Goal: Find specific fact: Find specific fact

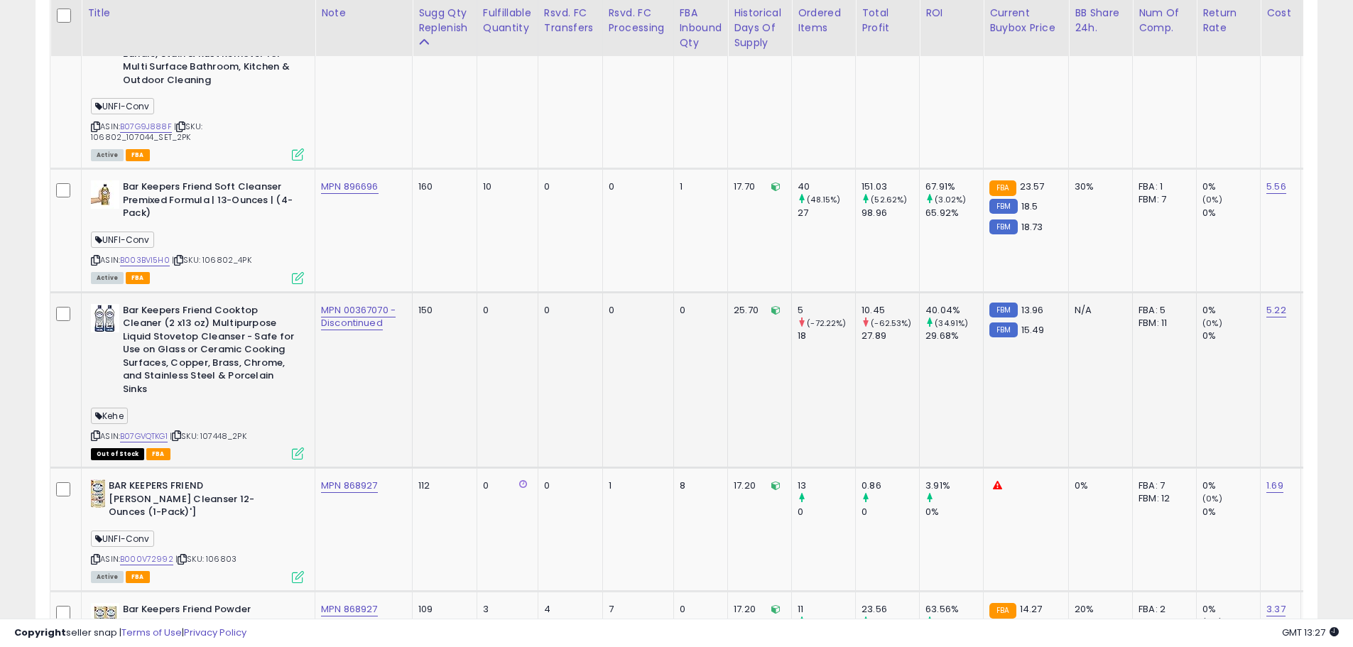
scroll to position [291, 744]
click at [253, 363] on b "Bar Keepers Friend Cooktop Cleaner (2 x13 oz) Multipurpose Liquid Stovetop Clea…" at bounding box center [209, 352] width 173 height 96
drag, startPoint x: 264, startPoint y: 261, endPoint x: 205, endPoint y: 263, distance: 59.0
click at [205, 263] on div "ASIN: B003BVI5H0 | SKU: 106802_4PK Active FBA" at bounding box center [197, 231] width 213 height 102
click at [217, 270] on div "ASIN: B003BVI5H0 | SKU: 106802_4PK Active FBA" at bounding box center [197, 231] width 213 height 102
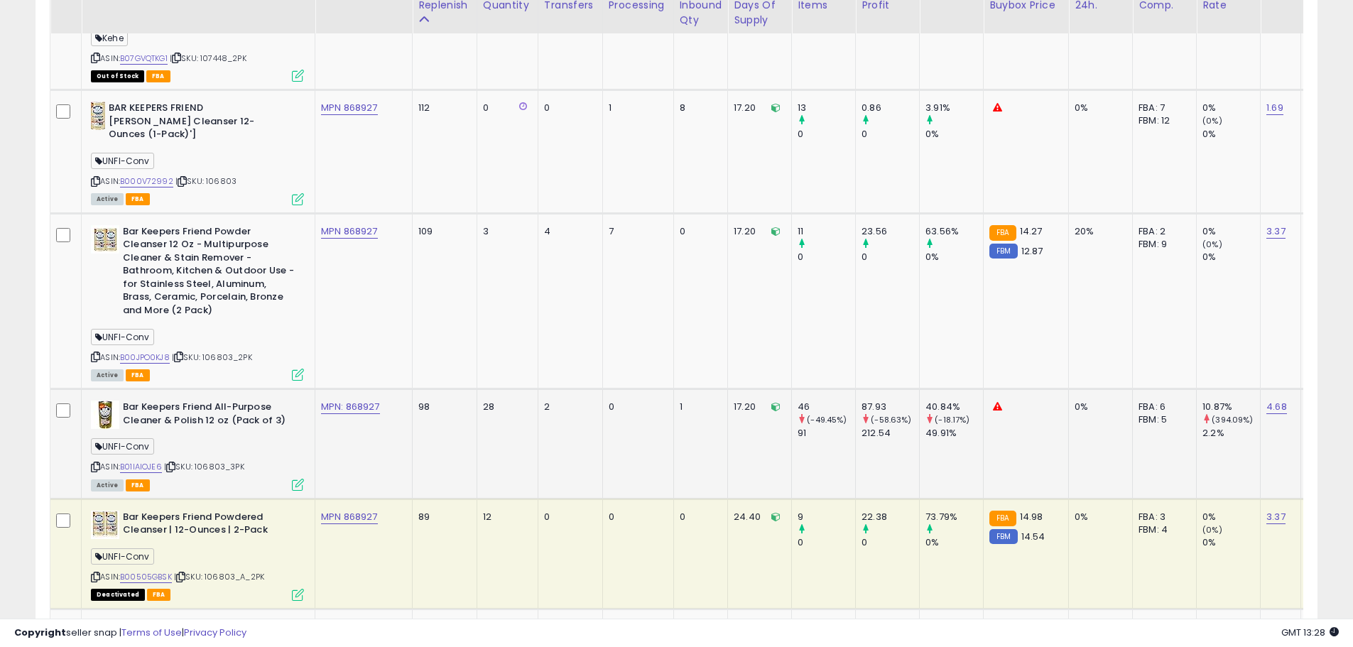
scroll to position [1356, 0]
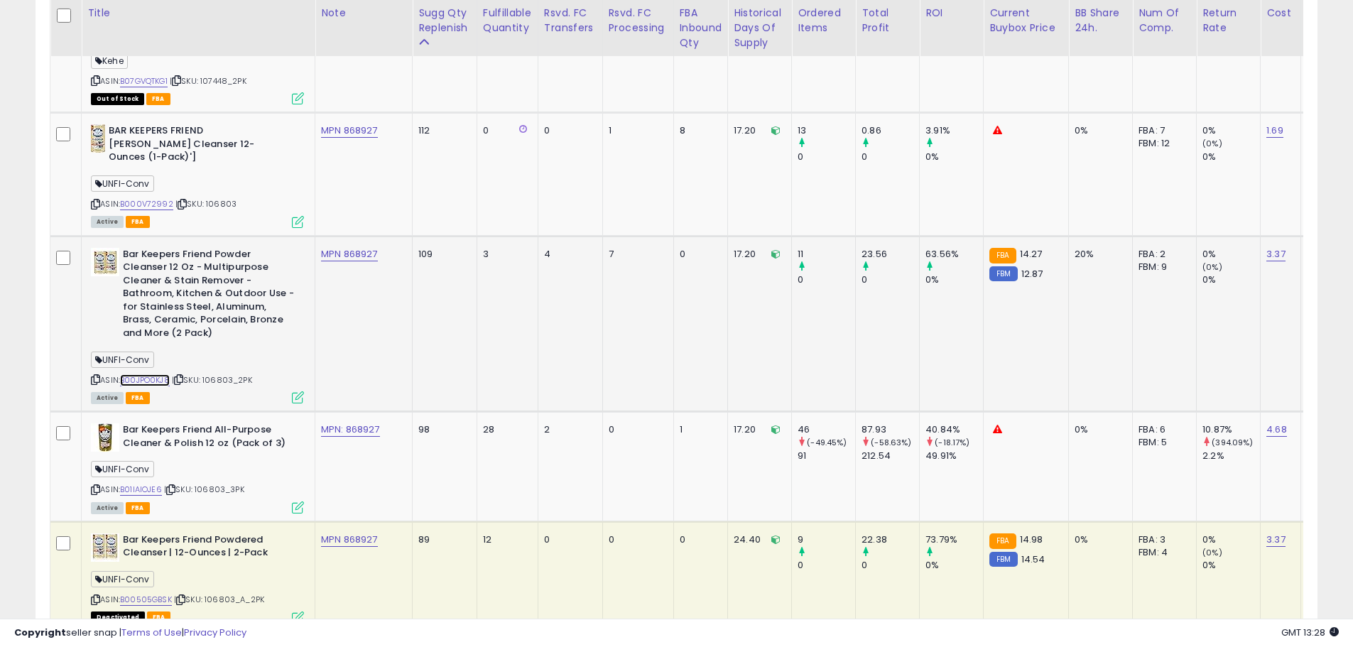
click at [161, 374] on link "B00JPO0KJ8" at bounding box center [145, 380] width 50 height 12
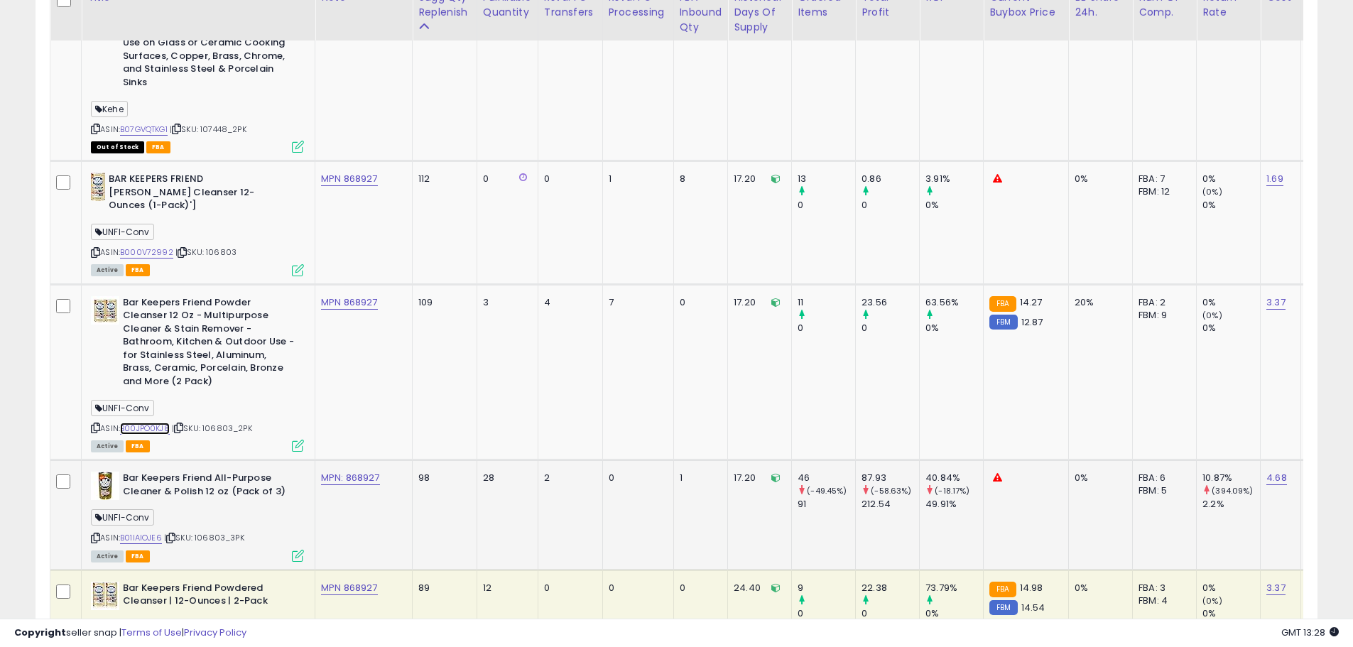
scroll to position [1285, 0]
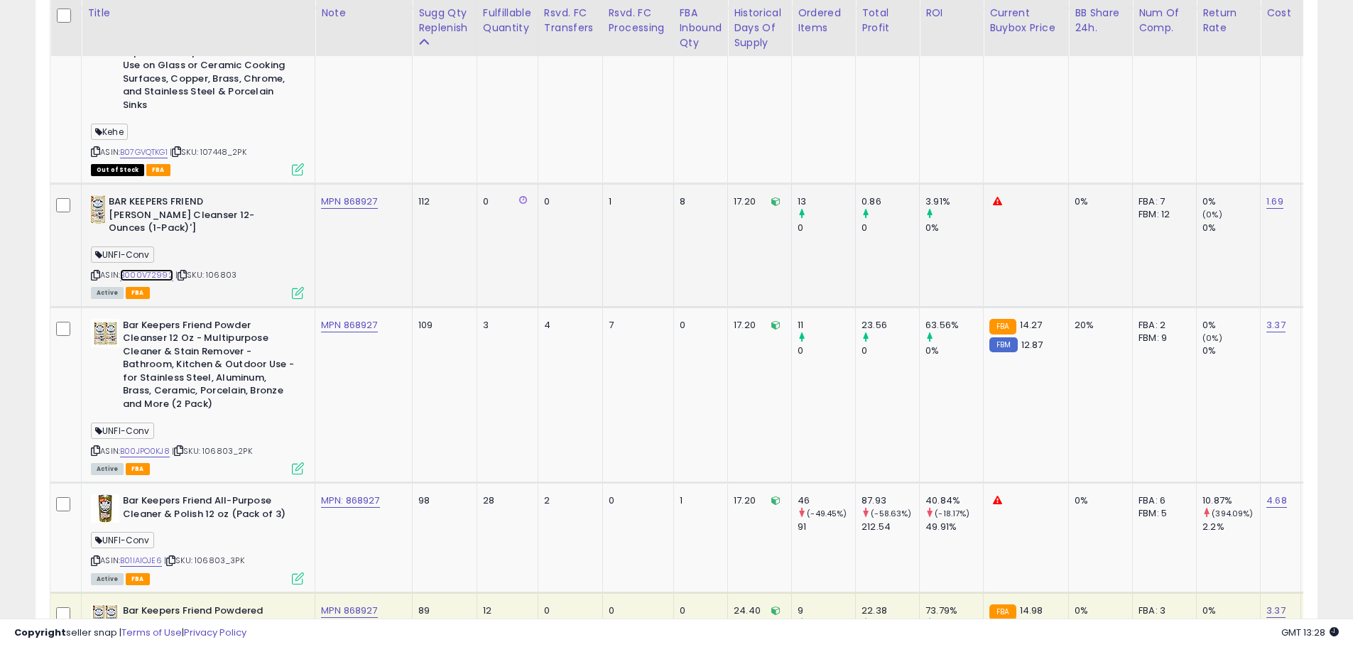
click at [154, 269] on link "B000V72992" at bounding box center [146, 275] width 53 height 12
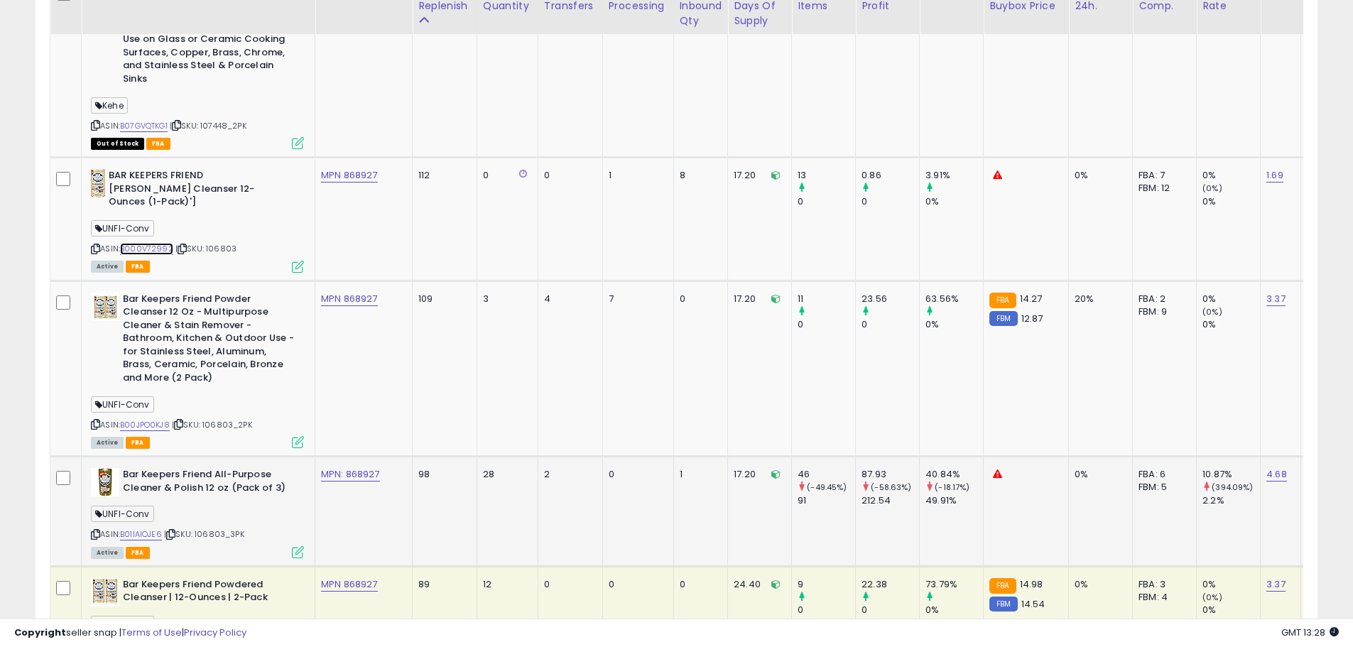
scroll to position [1356, 0]
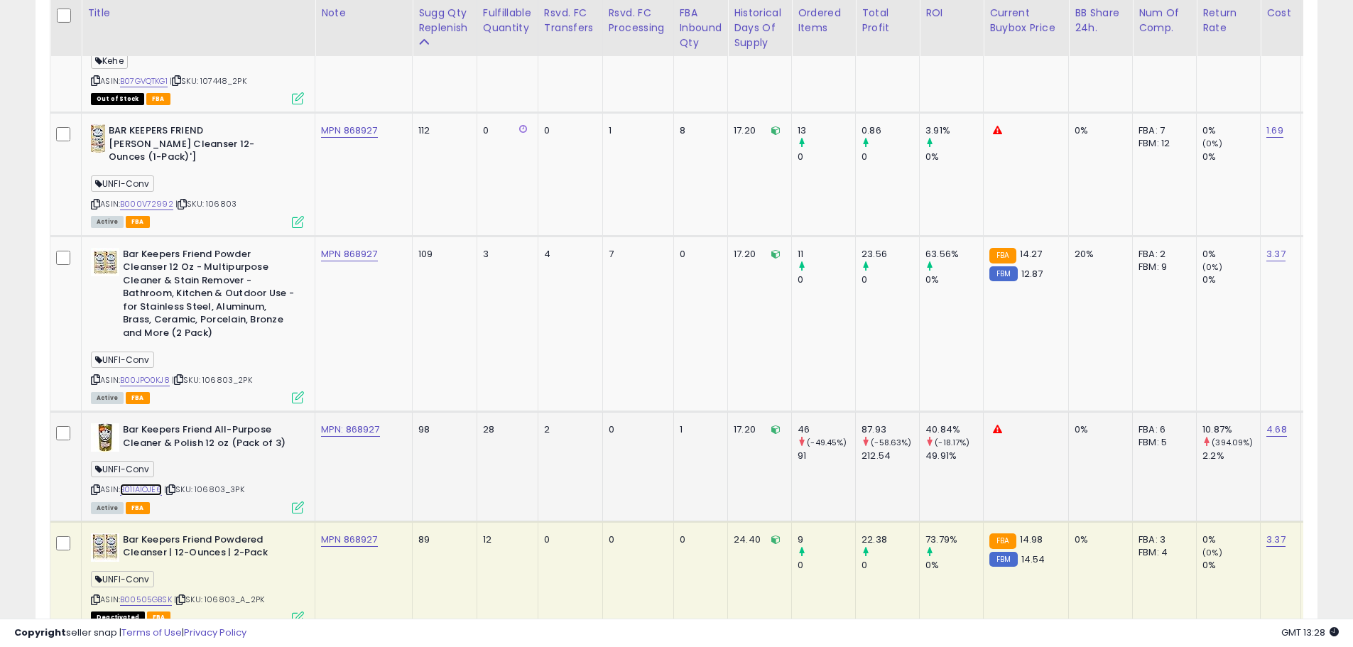
click at [142, 484] on link "B01IAIOJE6" at bounding box center [141, 490] width 42 height 12
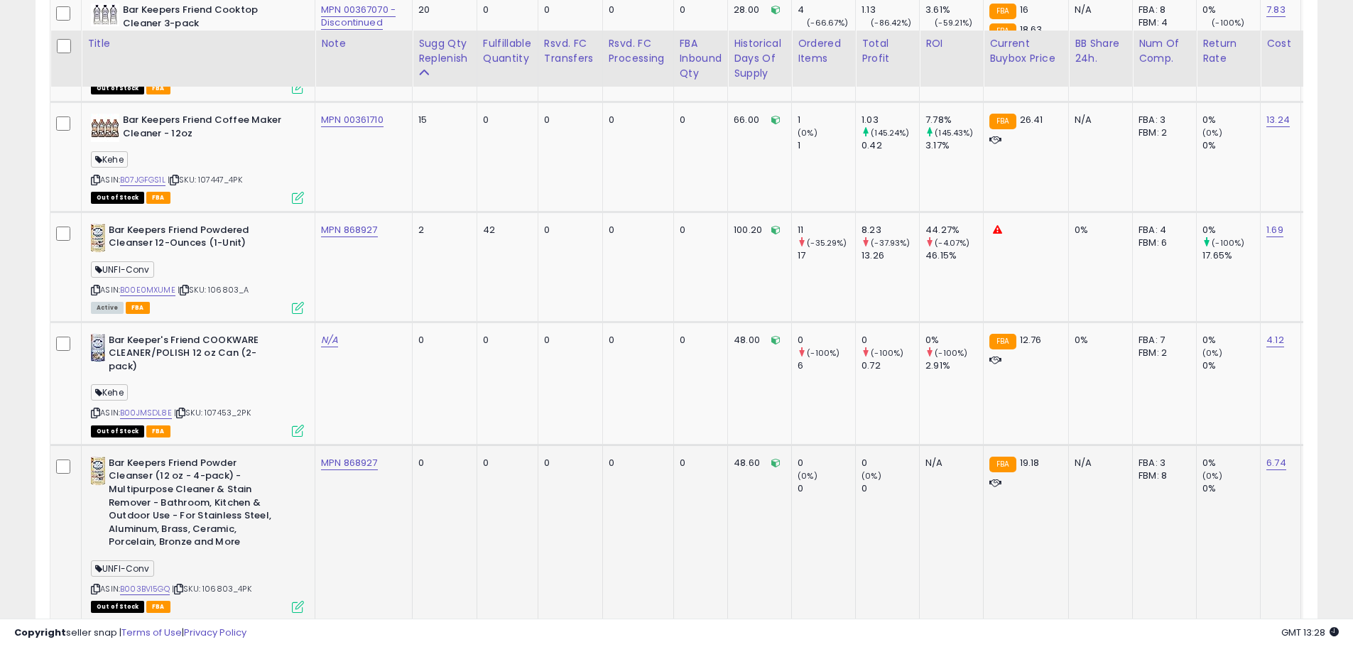
scroll to position [2208, 0]
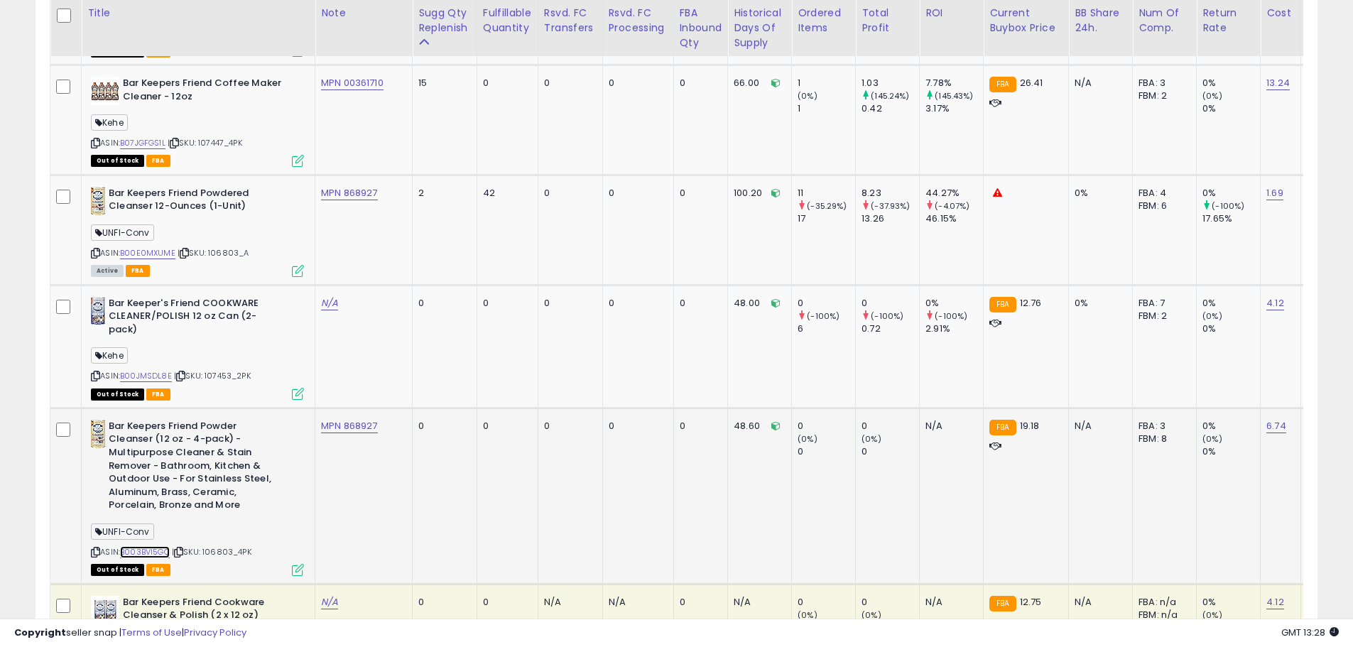
click at [161, 546] on link "B003BVI5GQ" at bounding box center [145, 552] width 50 height 12
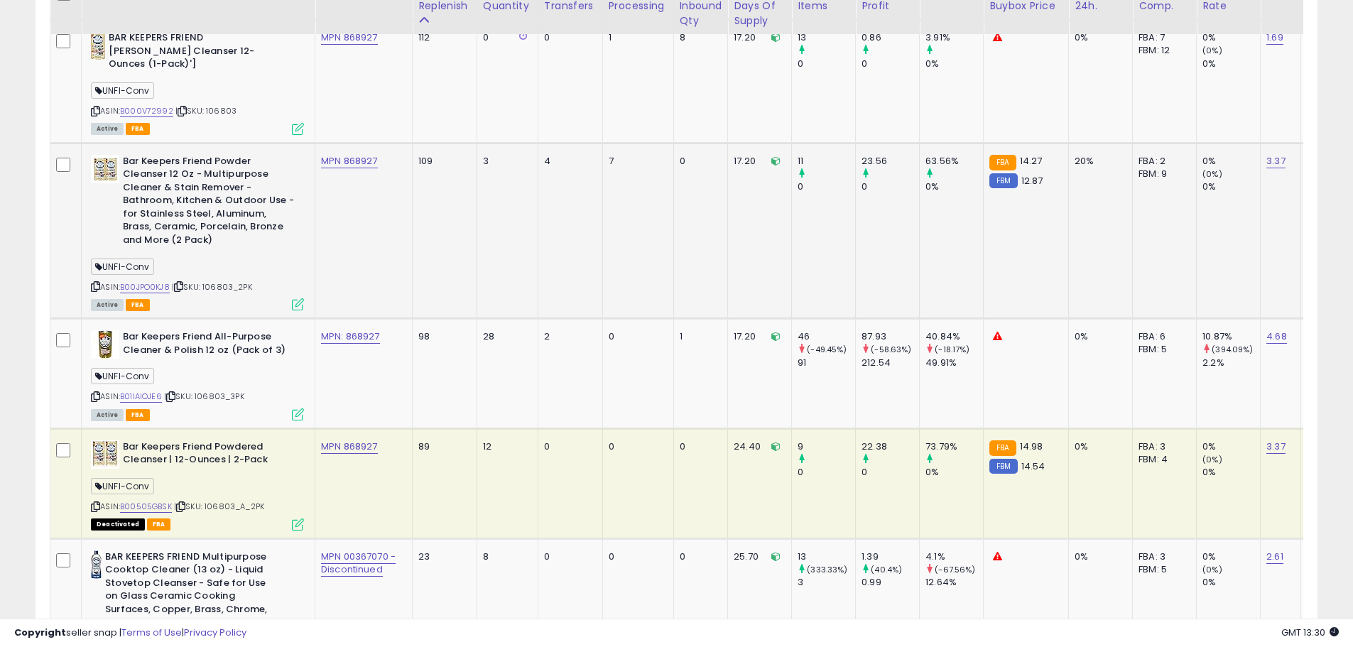
scroll to position [1427, 0]
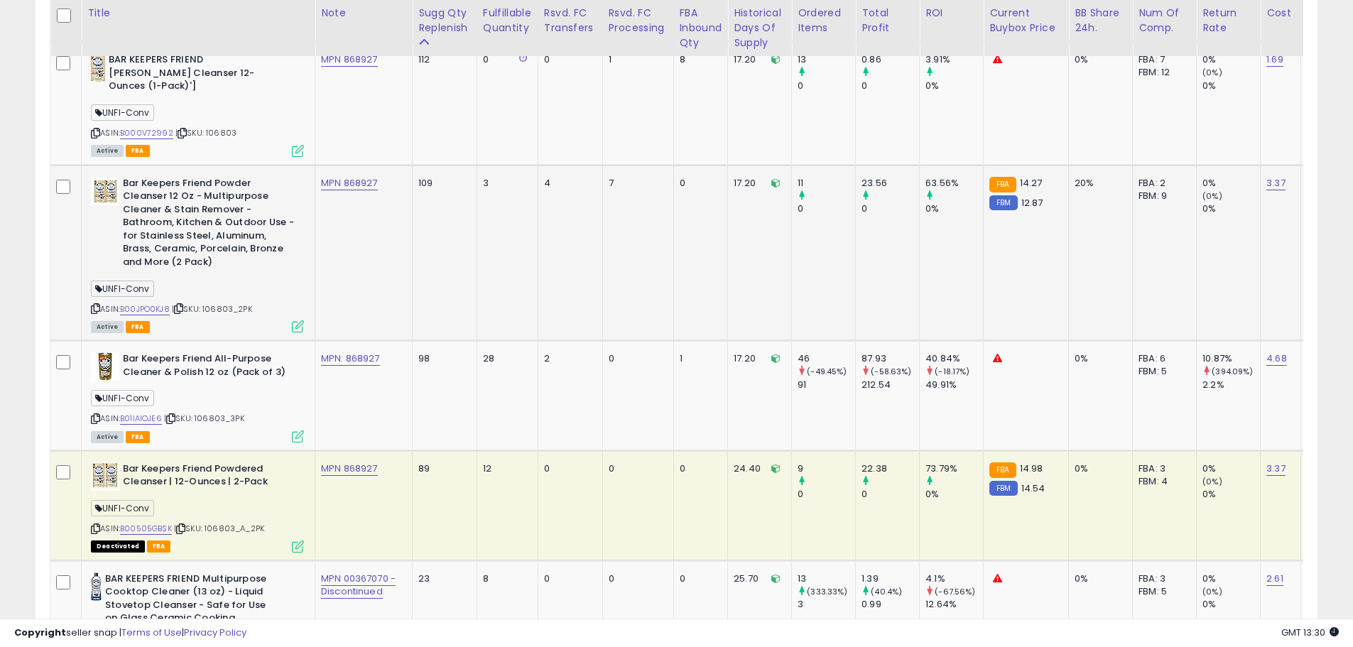
drag, startPoint x: 249, startPoint y: 302, endPoint x: 210, endPoint y: 302, distance: 38.4
click at [210, 302] on div "ASIN: B00JPO0KJ8 | SKU: 106803_2PK Active FBA" at bounding box center [197, 254] width 213 height 155
drag, startPoint x: 210, startPoint y: 295, endPoint x: 259, endPoint y: 297, distance: 49.8
click at [259, 297] on div "ASIN: B00JPO0KJ8 | SKU: 106803_2PK Active FBA" at bounding box center [197, 254] width 213 height 155
click at [256, 299] on div "ASIN: B00JPO0KJ8 | SKU: 106803_2PK Active FBA" at bounding box center [197, 254] width 213 height 155
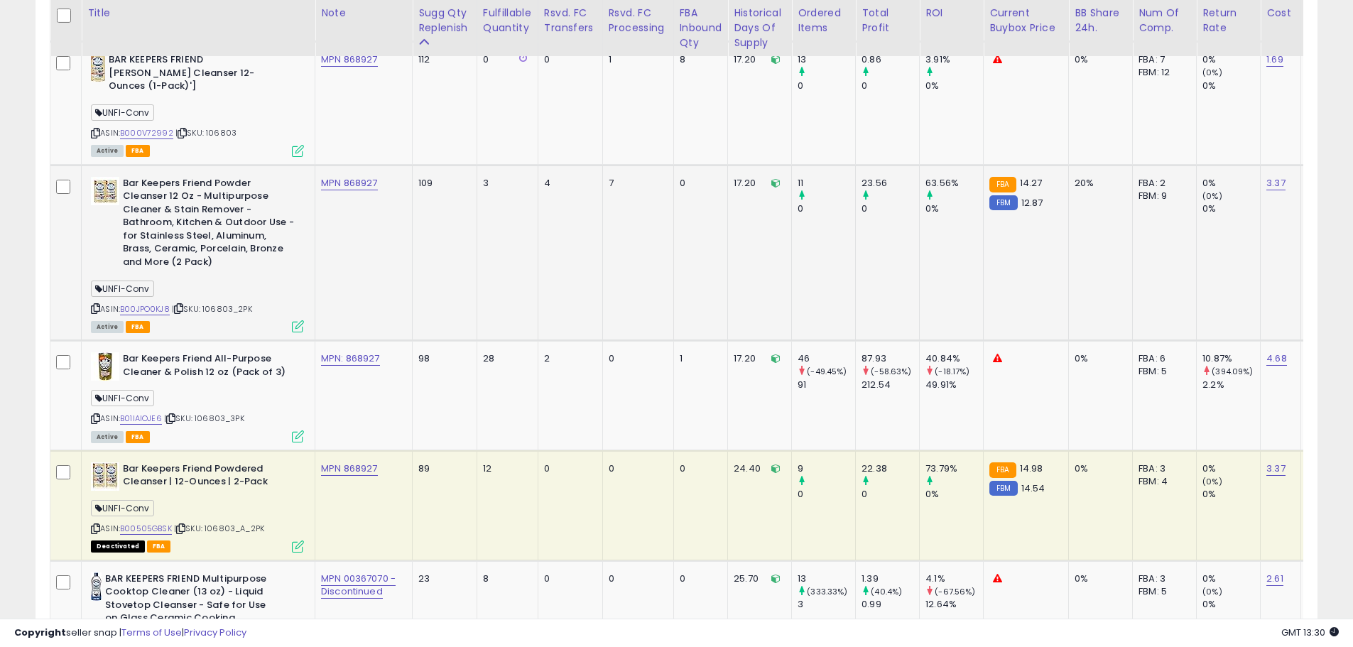
drag, startPoint x: 260, startPoint y: 298, endPoint x: 208, endPoint y: 297, distance: 51.9
click at [208, 297] on div "ASIN: B00JPO0KJ8 | SKU: 106803_2PK Active FBA" at bounding box center [197, 254] width 213 height 155
click at [227, 303] on span "| SKU: 106803_2PK" at bounding box center [212, 308] width 80 height 11
drag, startPoint x: 264, startPoint y: 296, endPoint x: 207, endPoint y: 298, distance: 56.9
click at [207, 298] on div "ASIN: B00JPO0KJ8 | SKU: 106803_2PK Active FBA" at bounding box center [197, 254] width 213 height 155
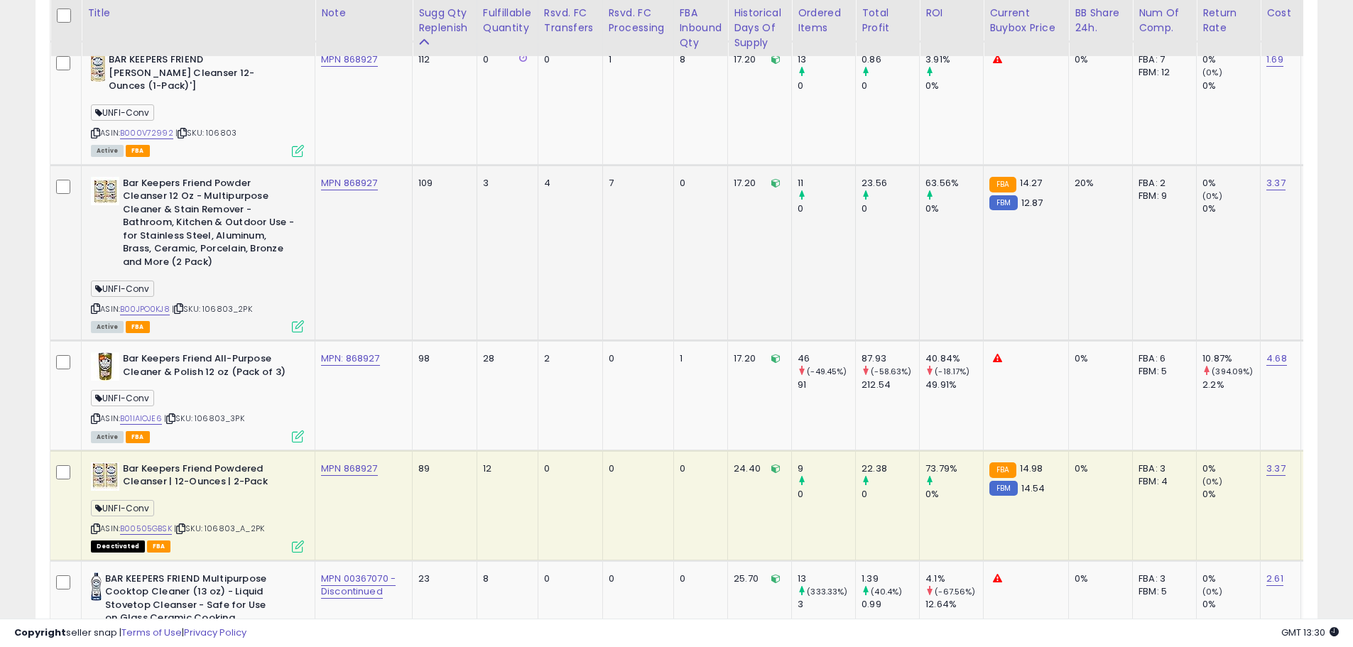
click at [255, 302] on div "ASIN: B00JPO0KJ8 | SKU: 106803_2PK Active FBA" at bounding box center [197, 254] width 213 height 155
drag, startPoint x: 228, startPoint y: 298, endPoint x: 211, endPoint y: 300, distance: 17.2
click at [205, 300] on div "ASIN: B00JPO0KJ8 | SKU: 106803_2PK Active FBA" at bounding box center [197, 254] width 213 height 155
copy span "106803_2PK"
click at [236, 321] on div "Active FBA" at bounding box center [197, 326] width 213 height 10
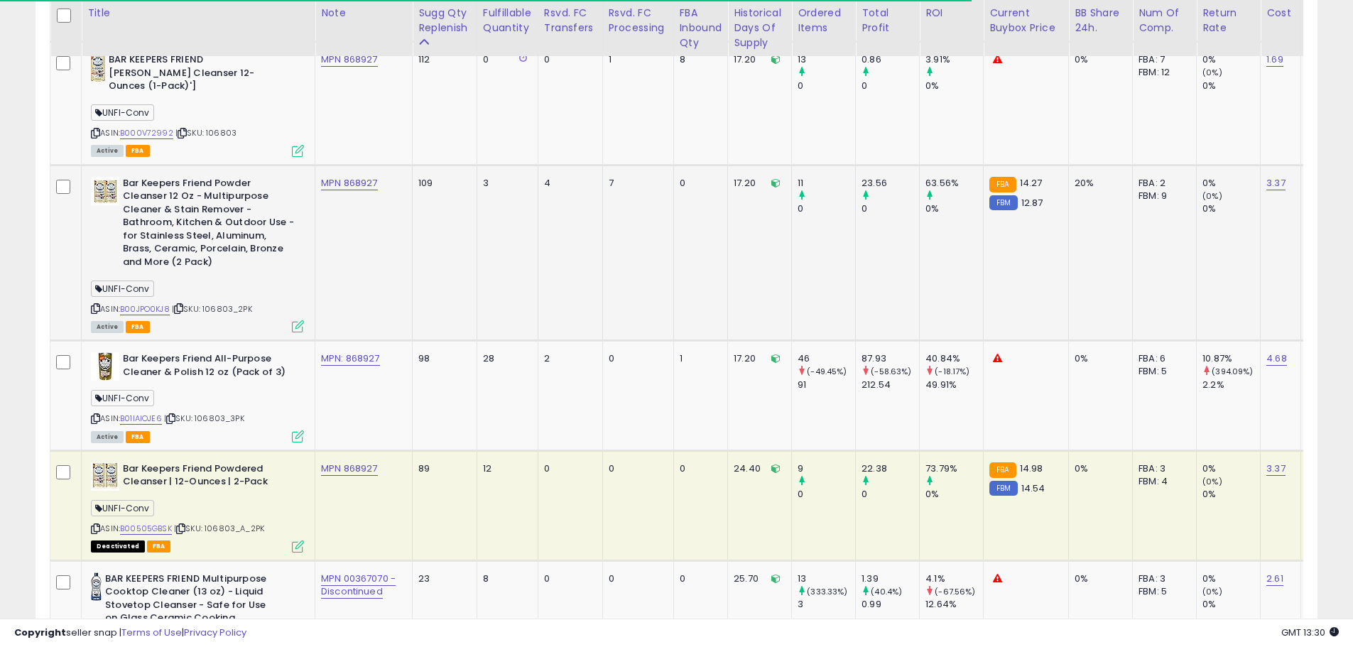
drag, startPoint x: 237, startPoint y: 298, endPoint x: 207, endPoint y: 301, distance: 30.0
click at [207, 300] on div "ASIN: B00JPO0KJ8 | SKU: 106803_2PK Active FBA" at bounding box center [197, 254] width 213 height 155
click at [242, 321] on div "Active FBA" at bounding box center [197, 326] width 213 height 10
drag, startPoint x: 250, startPoint y: 303, endPoint x: 209, endPoint y: 297, distance: 41.6
click at [209, 297] on div "ASIN: B00JPO0KJ8 | SKU: 106803_2PK Active FBA" at bounding box center [197, 254] width 213 height 155
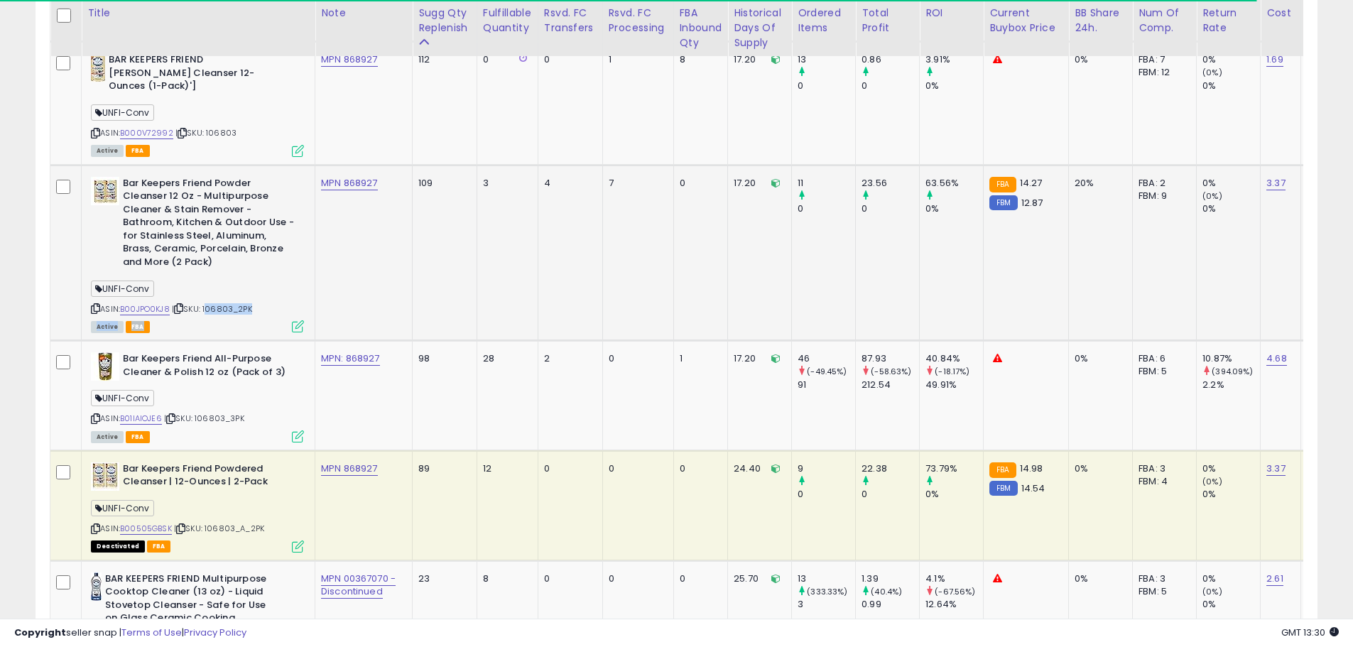
click at [232, 306] on div "ASIN: B00JPO0KJ8 | SKU: 106803_2PK Active FBA" at bounding box center [197, 254] width 213 height 155
drag, startPoint x: 257, startPoint y: 298, endPoint x: 206, endPoint y: 298, distance: 51.1
click at [206, 298] on div "ASIN: B00JPO0KJ8 | SKU: 106803_2PK Active FBA" at bounding box center [197, 254] width 213 height 155
copy span "106803_2PK"
click at [243, 303] on span "| SKU: 106803_2PK" at bounding box center [212, 308] width 80 height 11
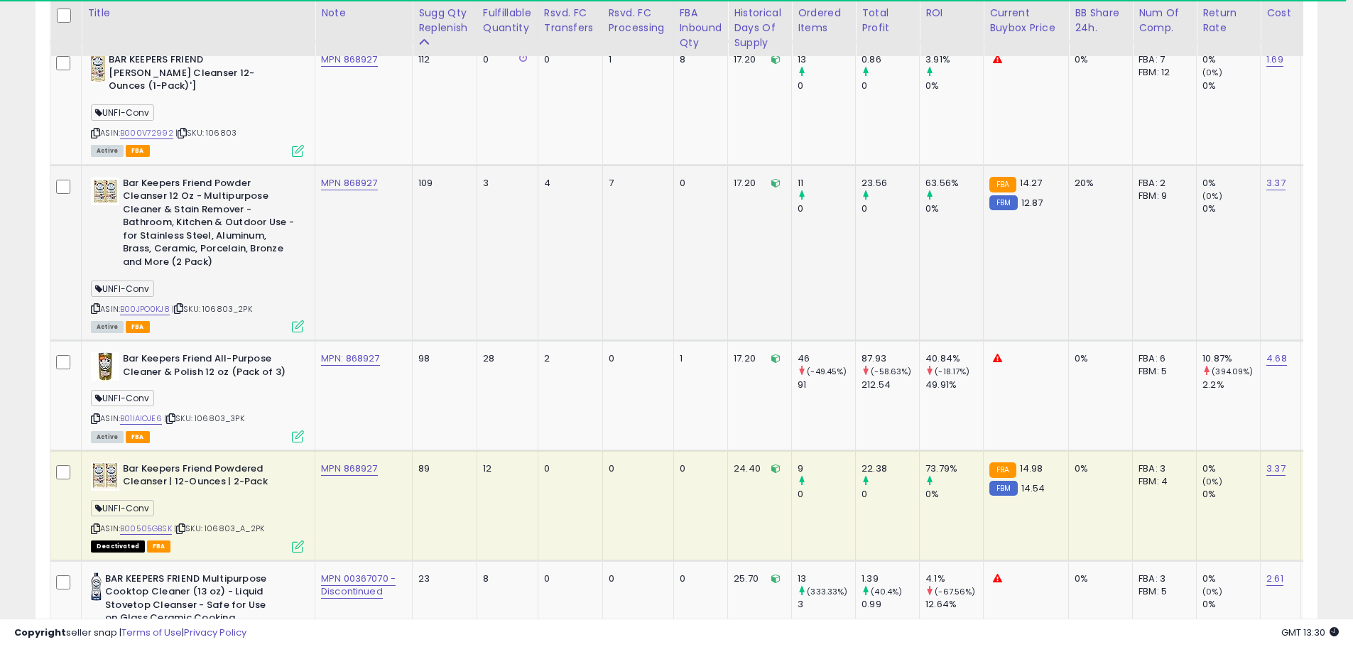
drag, startPoint x: 259, startPoint y: 298, endPoint x: 206, endPoint y: 298, distance: 53.3
click at [206, 298] on div "ASIN: B00JPO0KJ8 | SKU: 106803_2PK Active FBA" at bounding box center [197, 254] width 213 height 155
click at [254, 305] on div "ASIN: B00JPO0KJ8 | SKU: 106803_2PK Active FBA" at bounding box center [197, 254] width 213 height 155
click at [208, 299] on div "ASIN: B00JPO0KJ8 | SKU: 106803_2PK Active FBA" at bounding box center [197, 254] width 213 height 155
click at [207, 301] on div "ASIN: B00JPO0KJ8 | SKU: 106803_2PK Active FBA" at bounding box center [197, 254] width 213 height 155
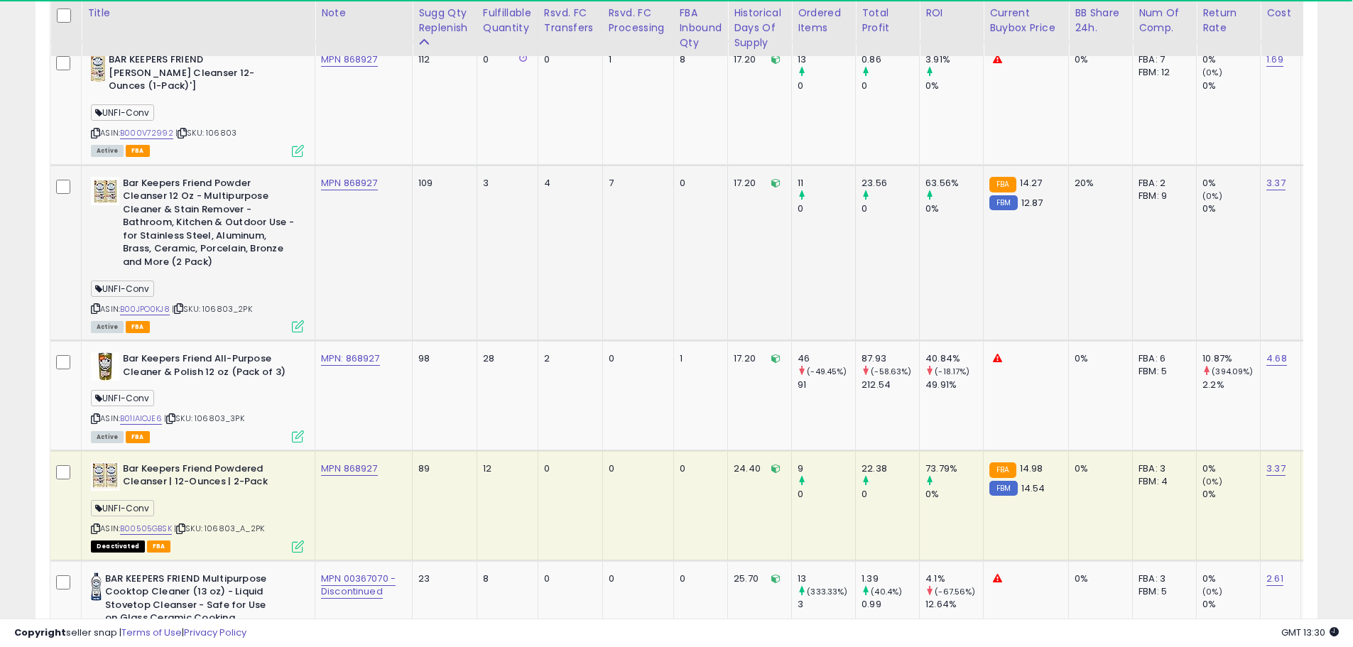
drag, startPoint x: 207, startPoint y: 298, endPoint x: 257, endPoint y: 297, distance: 50.4
click at [257, 297] on div "ASIN: B00JPO0KJ8 | SKU: 106803_2PK Active FBA" at bounding box center [197, 254] width 213 height 155
copy span "106803_2PK"
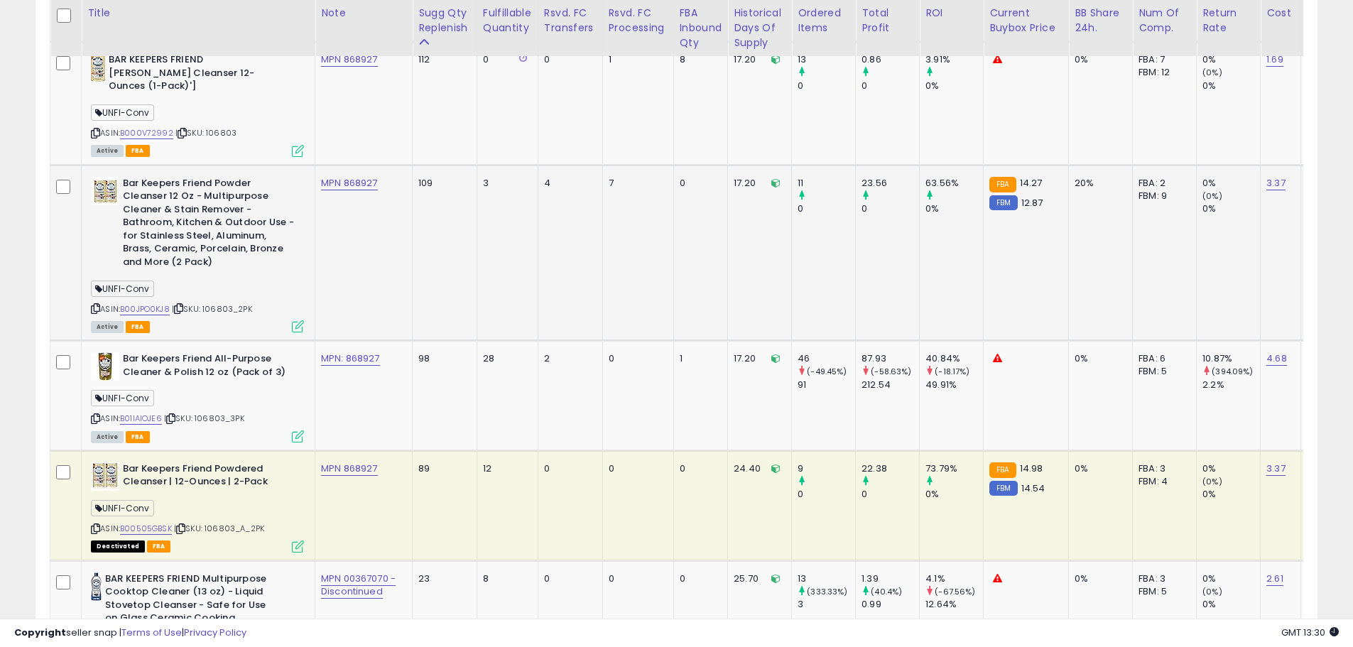
copy span "106803_2PK"
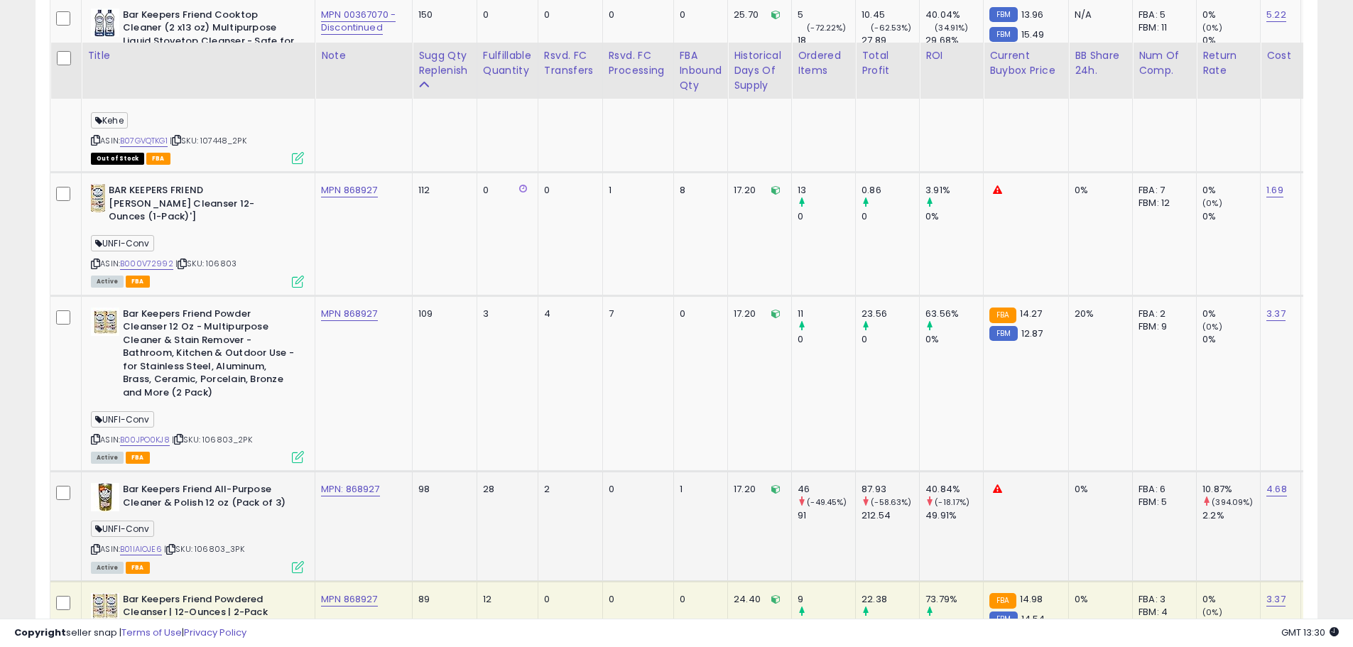
scroll to position [1214, 0]
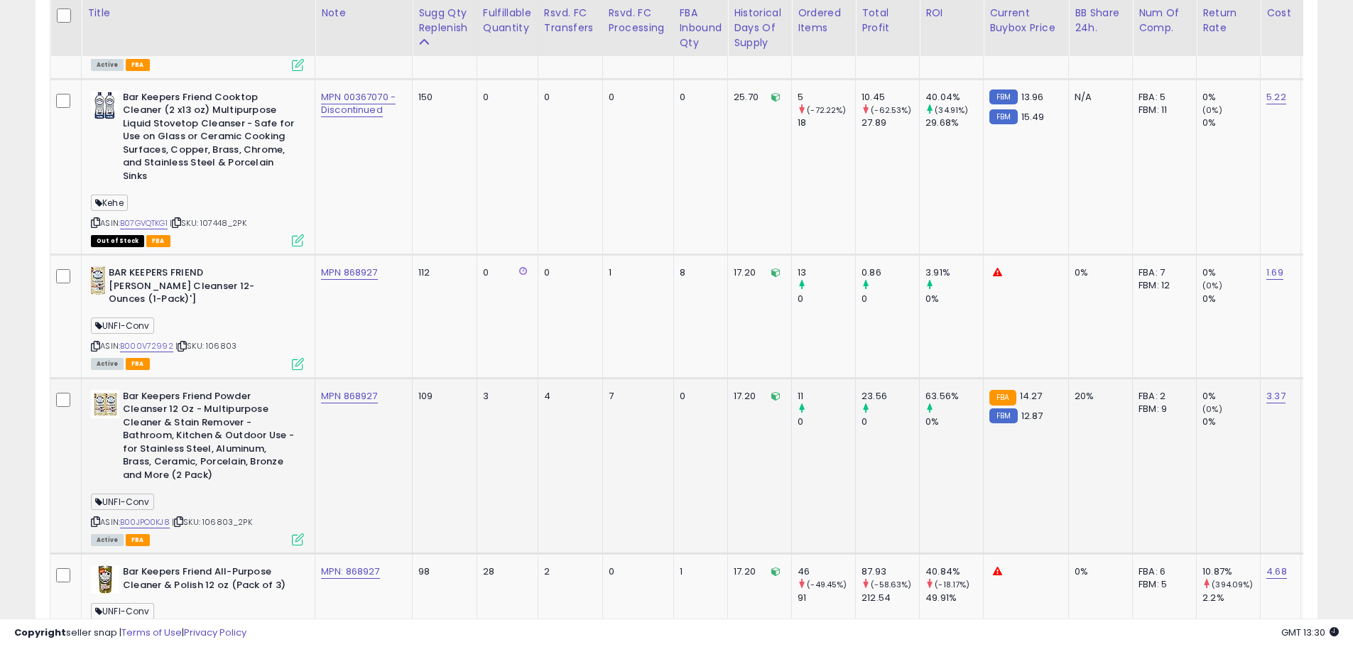
copy span "106803_2PK"
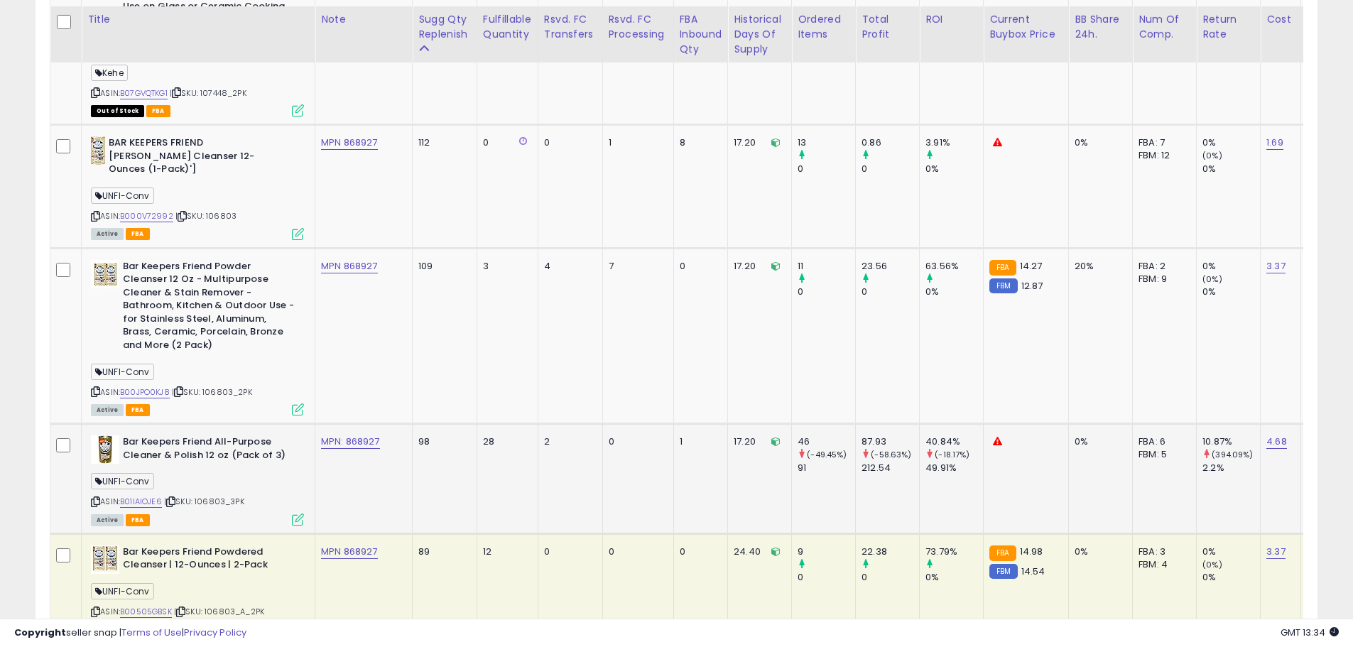
scroll to position [1356, 0]
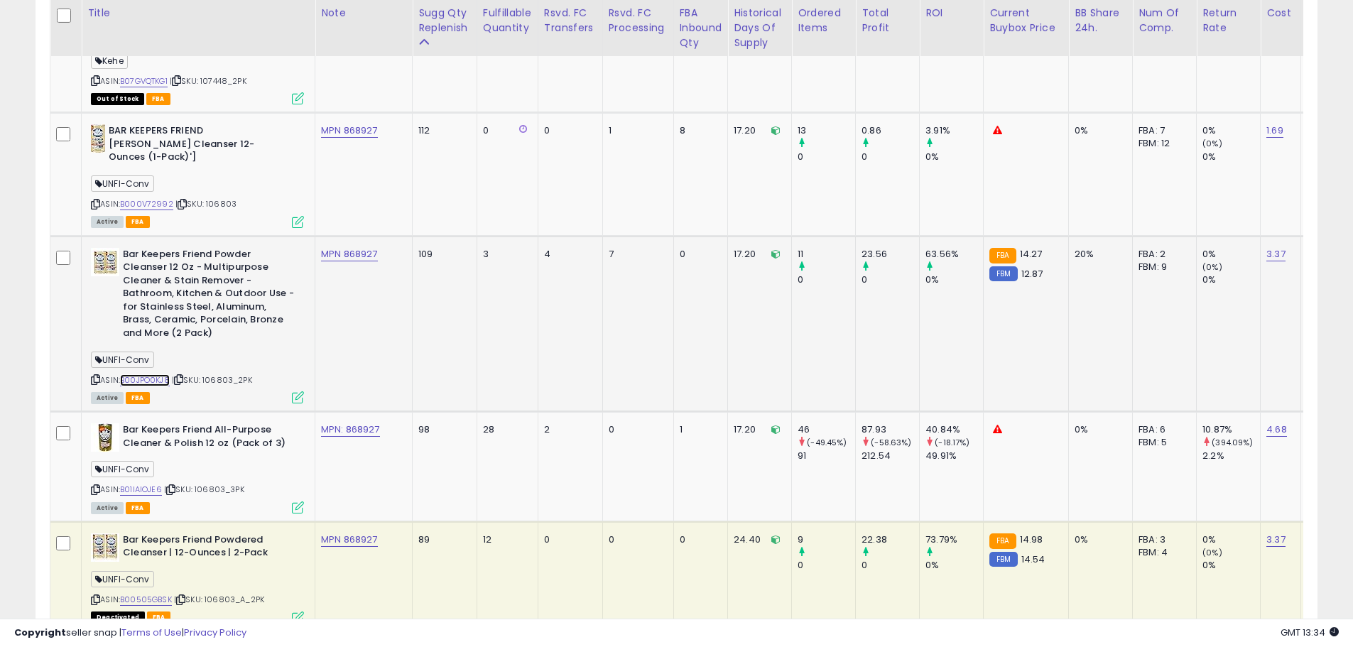
click at [158, 374] on link "B00JPO0KJ8" at bounding box center [145, 380] width 50 height 12
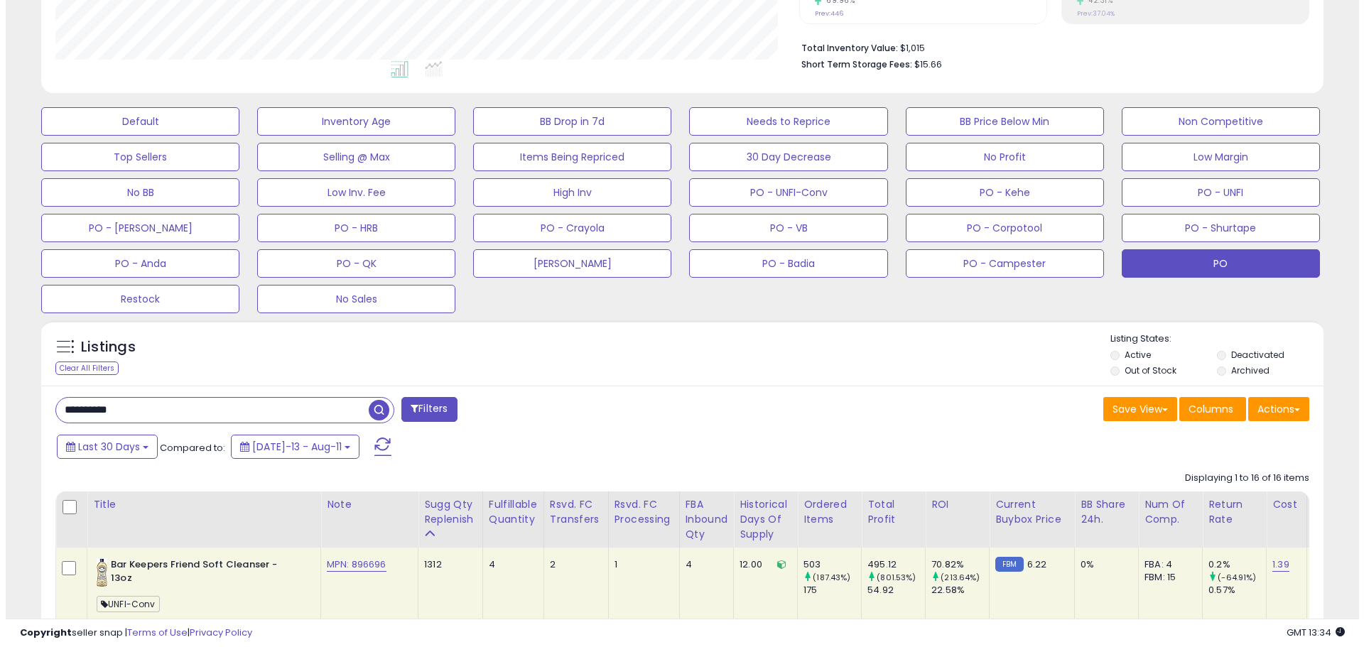
scroll to position [350, 0]
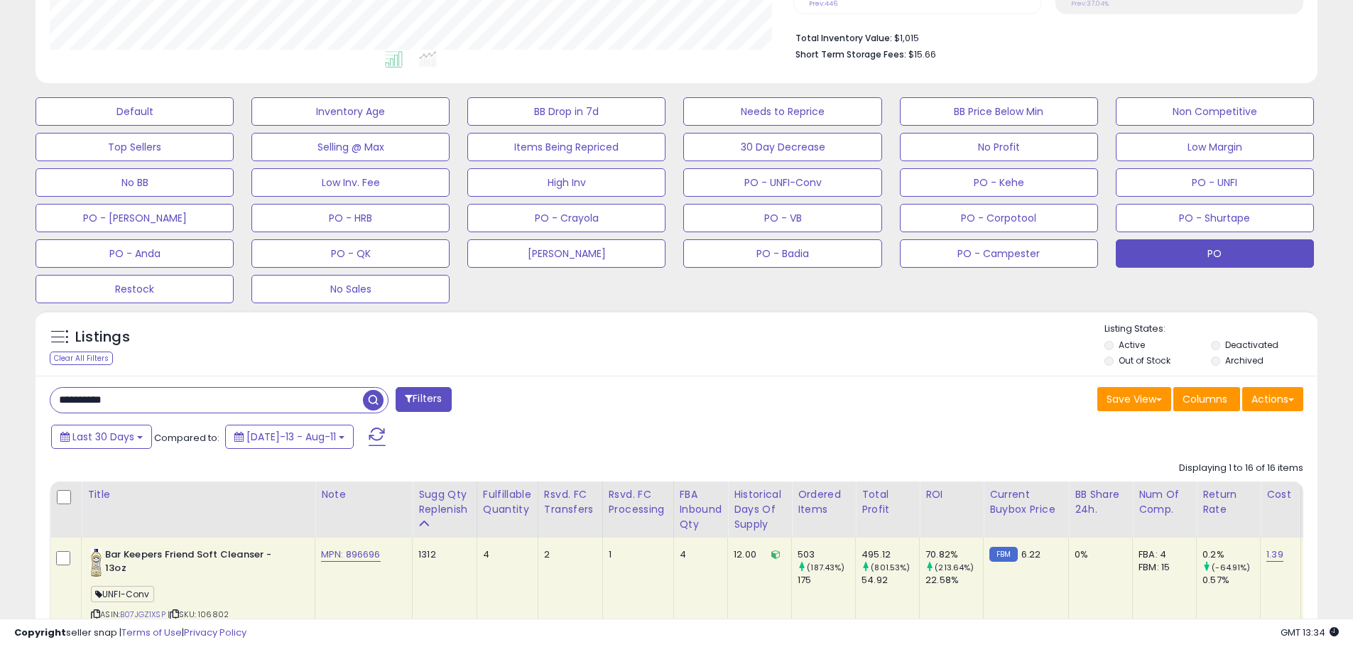
drag, startPoint x: 107, startPoint y: 401, endPoint x: 47, endPoint y: 401, distance: 59.7
click at [47, 401] on div "**********" at bounding box center [358, 401] width 638 height 28
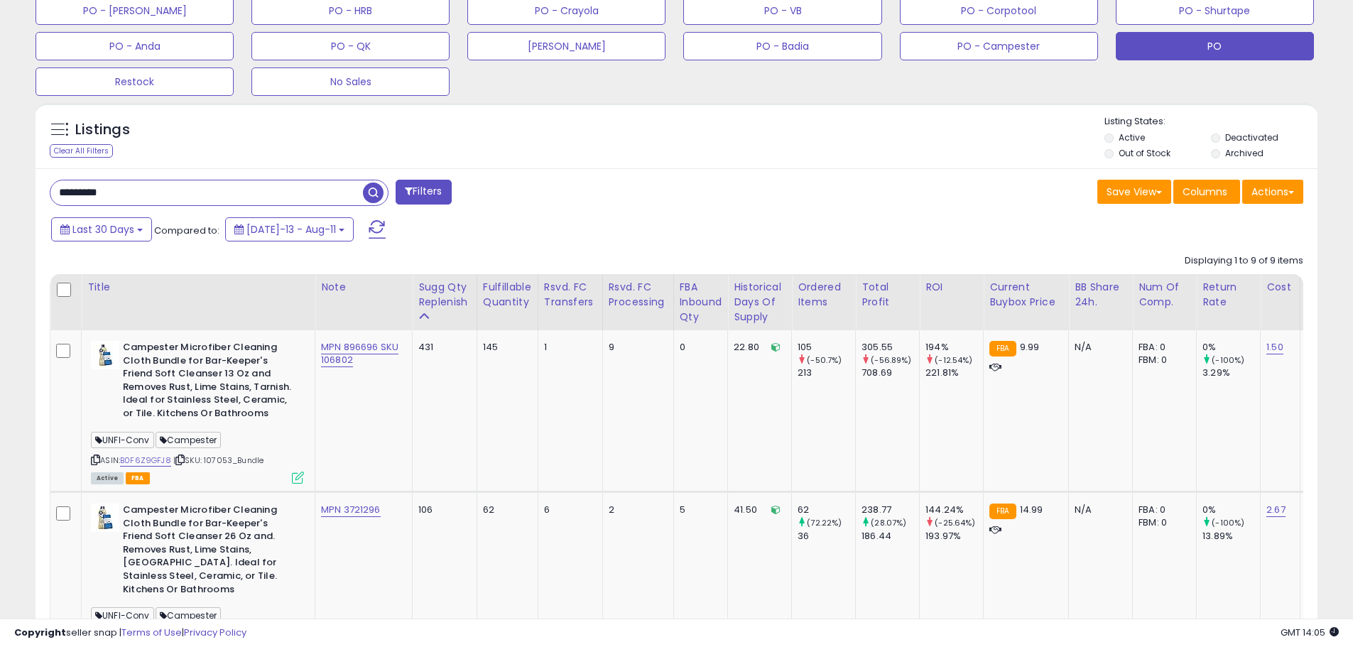
scroll to position [547, 0]
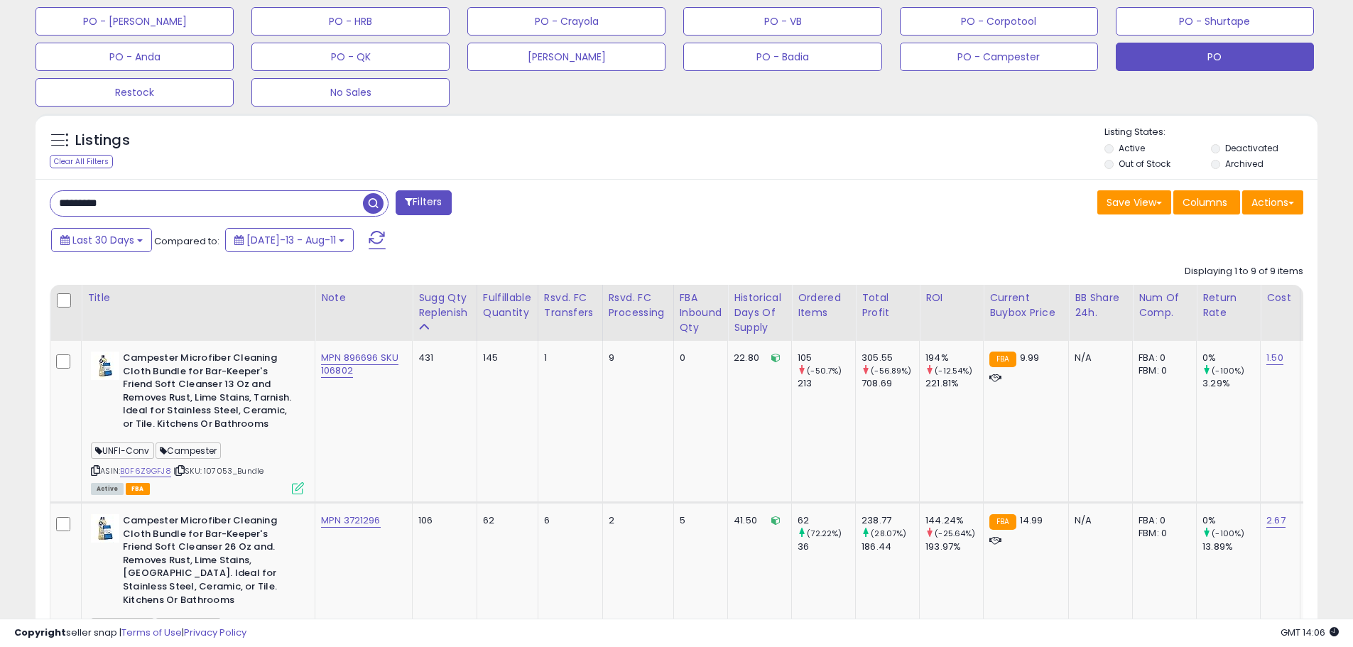
drag, startPoint x: 129, startPoint y: 207, endPoint x: 3, endPoint y: 203, distance: 126.5
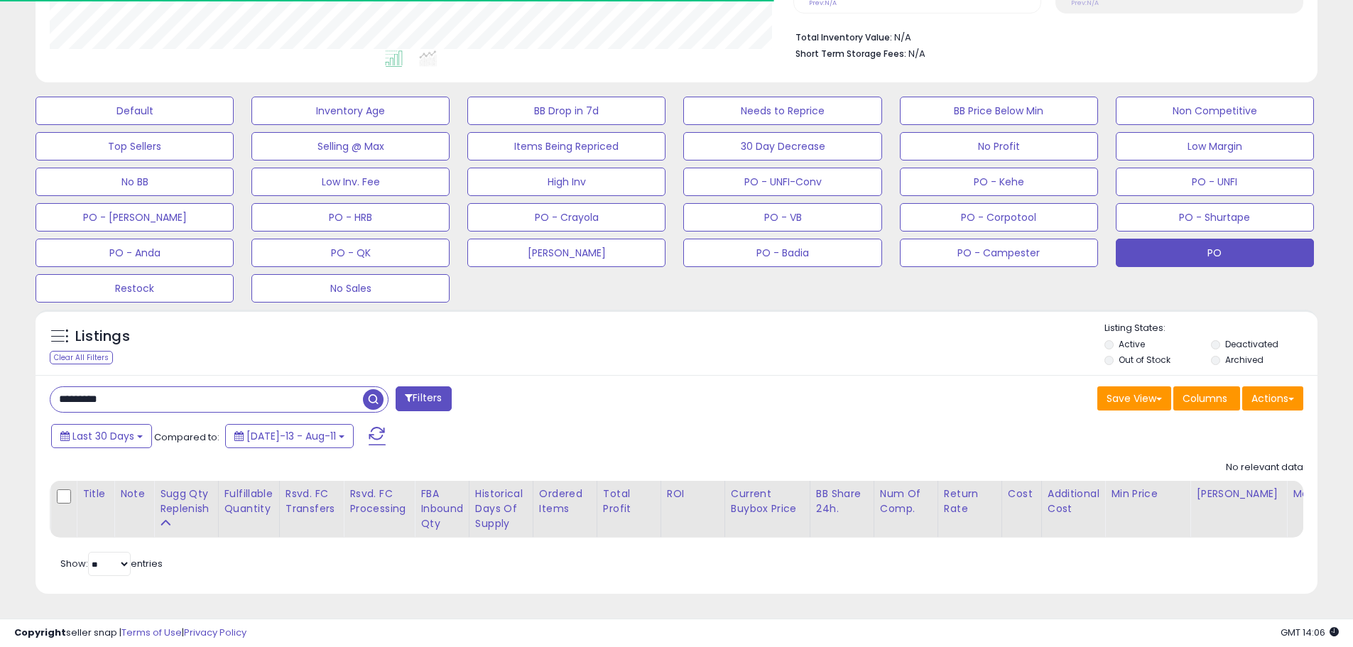
scroll to position [291, 744]
click at [80, 391] on input "*********" at bounding box center [206, 399] width 313 height 25
click at [122, 389] on input "**********" at bounding box center [206, 399] width 313 height 25
type input "**********"
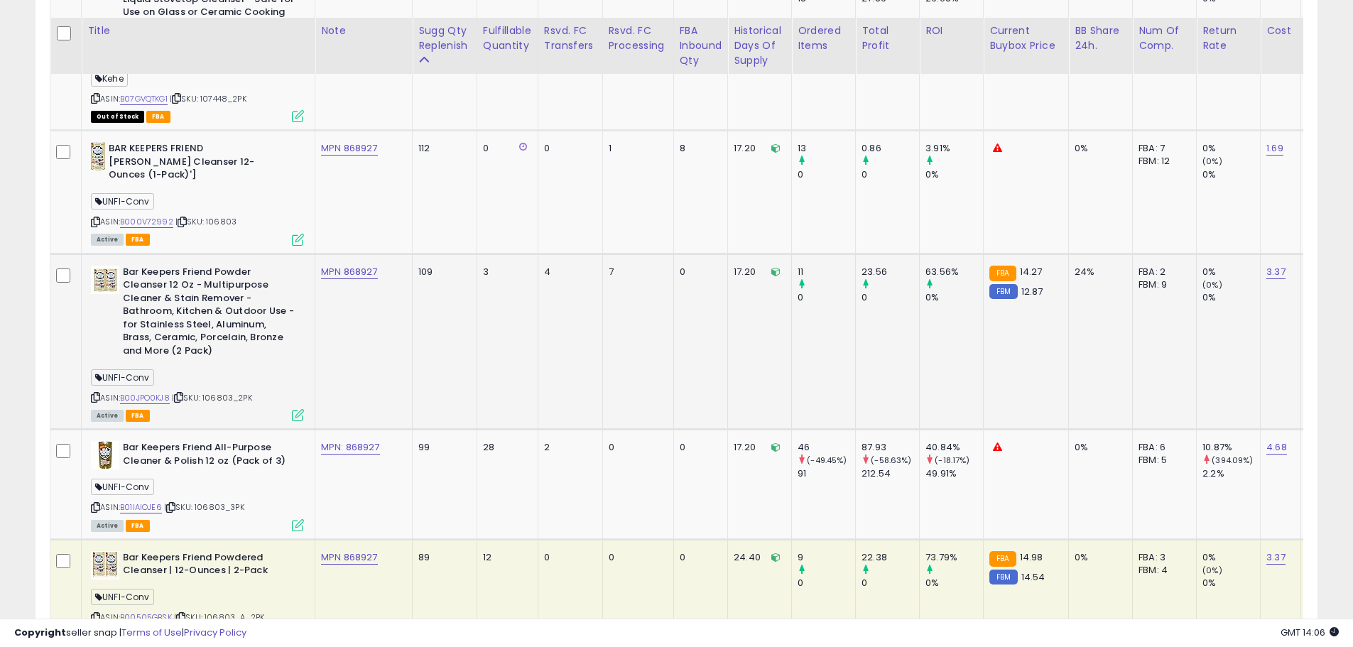
scroll to position [1356, 0]
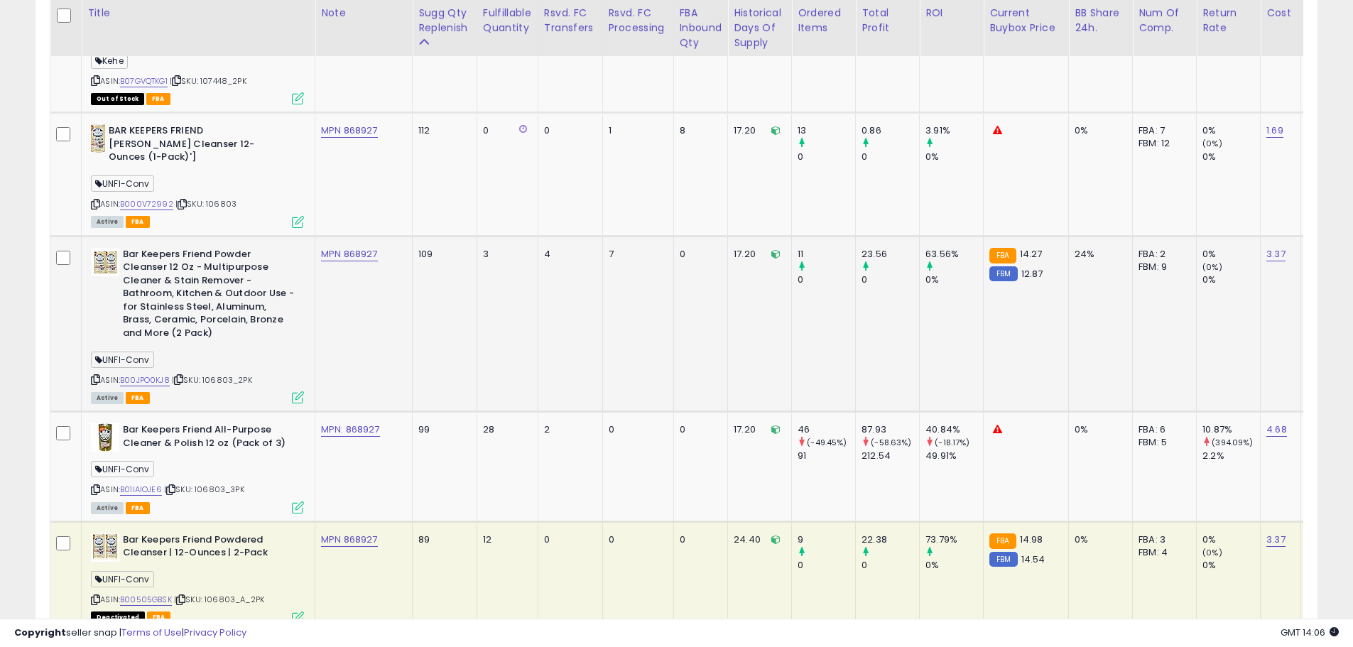
drag, startPoint x: 262, startPoint y: 367, endPoint x: 214, endPoint y: 372, distance: 47.8
click at [207, 368] on div "ASIN: B00JPO0KJ8 | SKU: 106803_2PK Active FBA" at bounding box center [197, 325] width 213 height 155
copy span "106803_2PK"
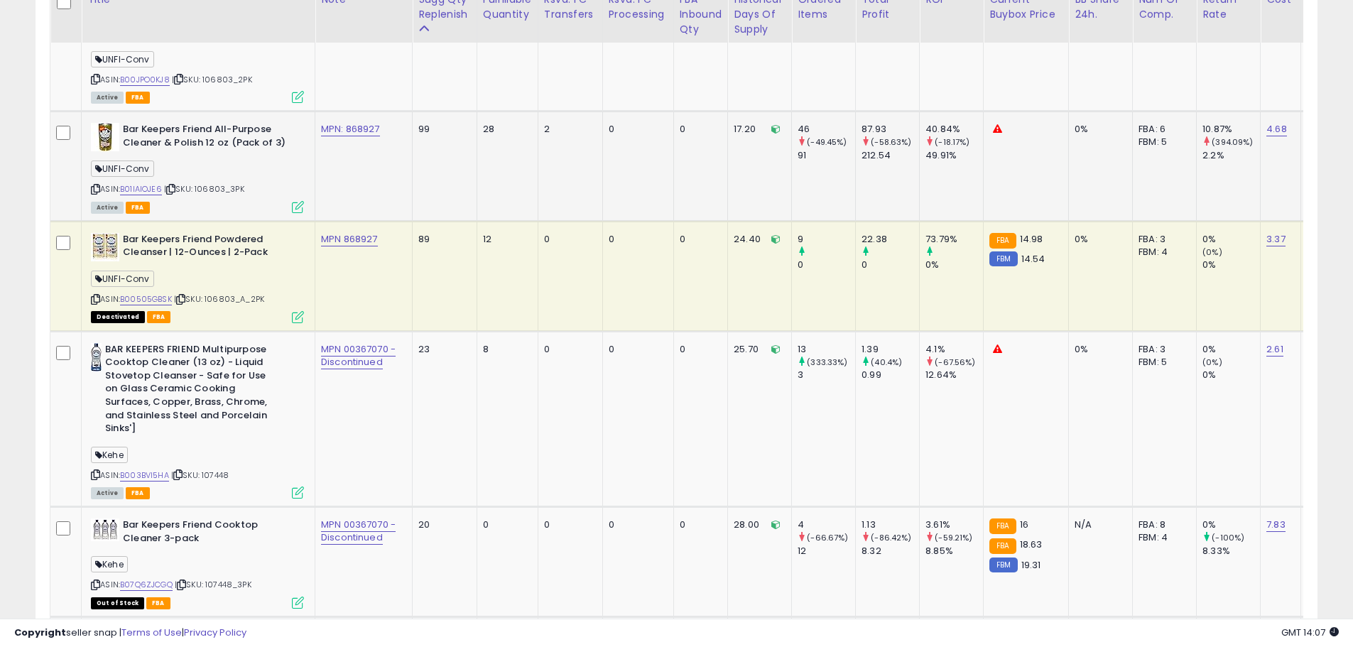
scroll to position [1640, 0]
